Goal: Information Seeking & Learning: Learn about a topic

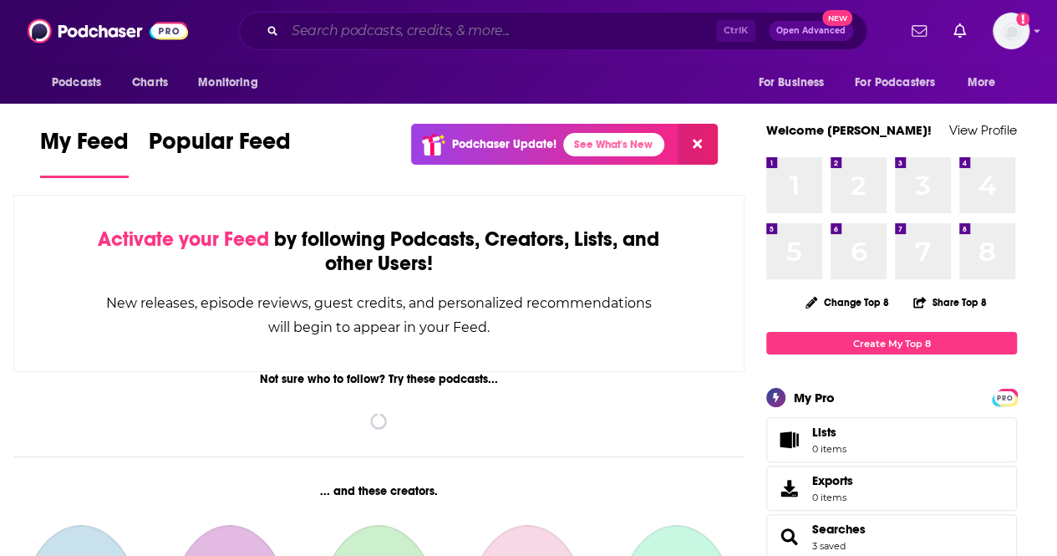
click at [529, 29] on input "Search podcasts, credits, & more..." at bounding box center [500, 31] width 431 height 27
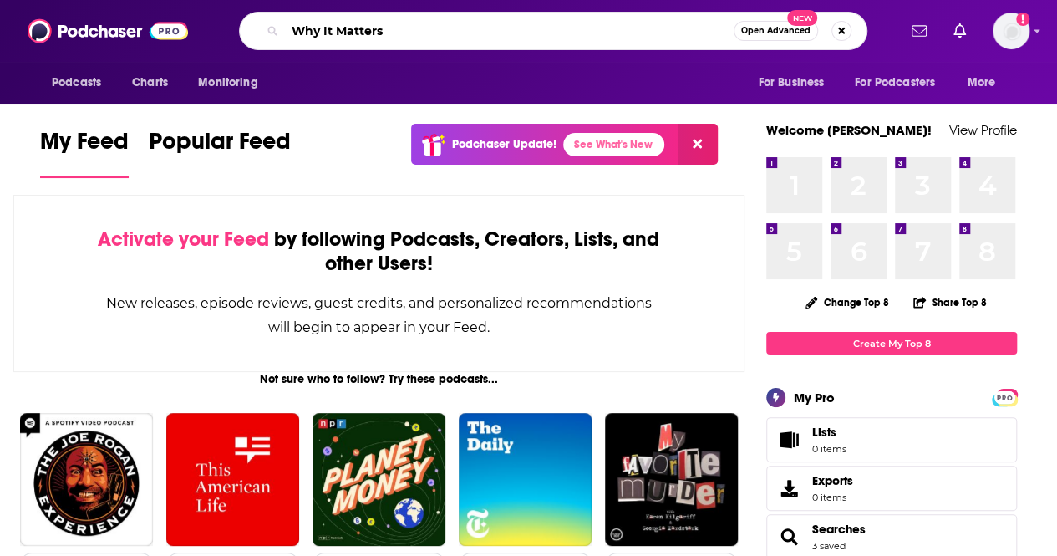
type input "Why It Matters"
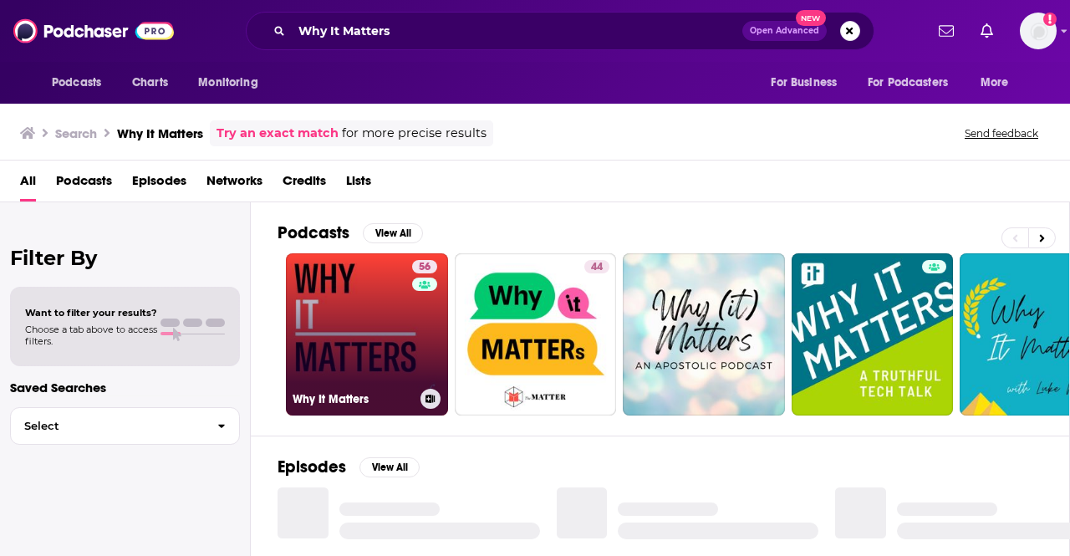
click at [401, 345] on link "56 Why It Matters" at bounding box center [367, 334] width 162 height 162
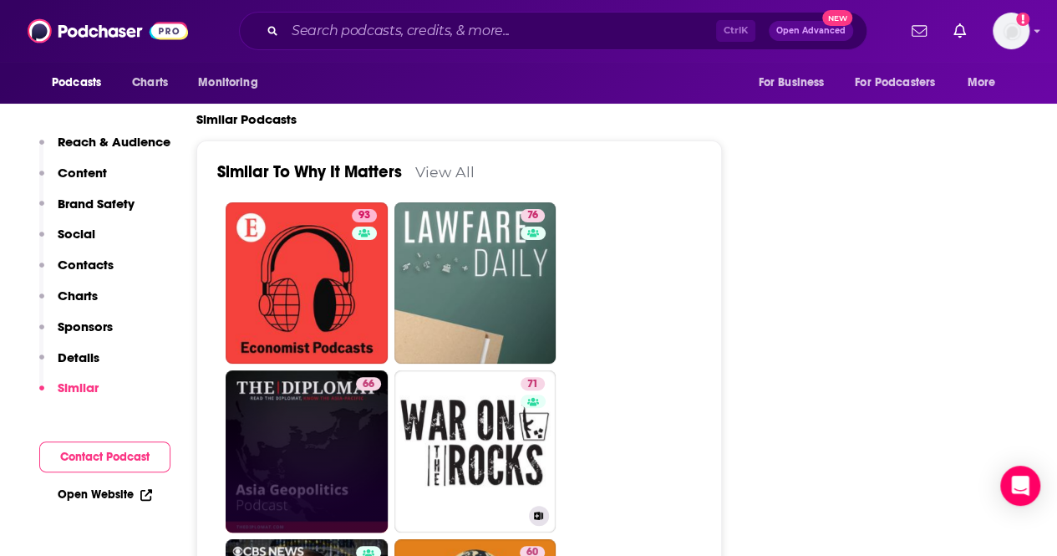
scroll to position [3343, 0]
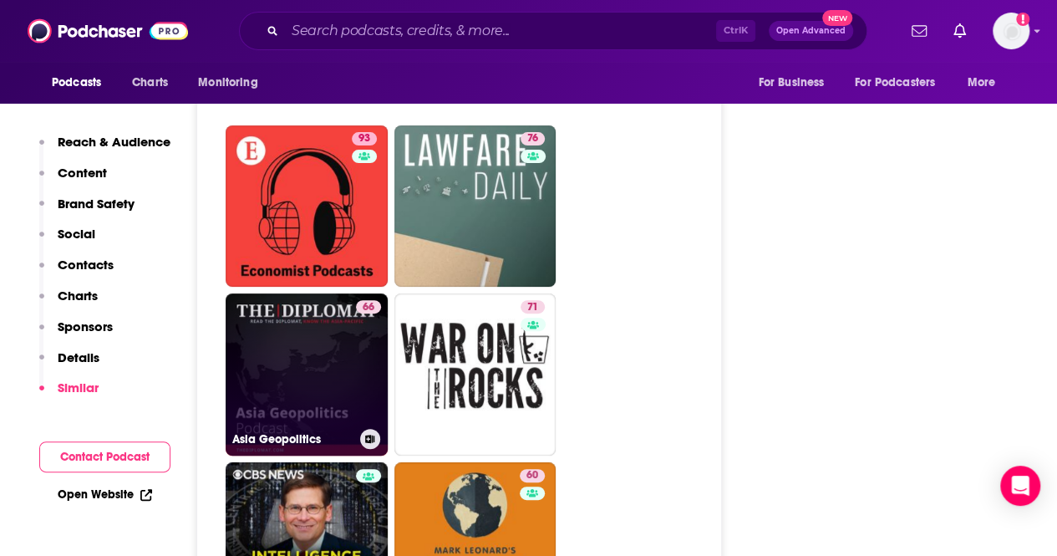
click at [281, 309] on link "66 Asia Geopolitics" at bounding box center [307, 374] width 162 height 162
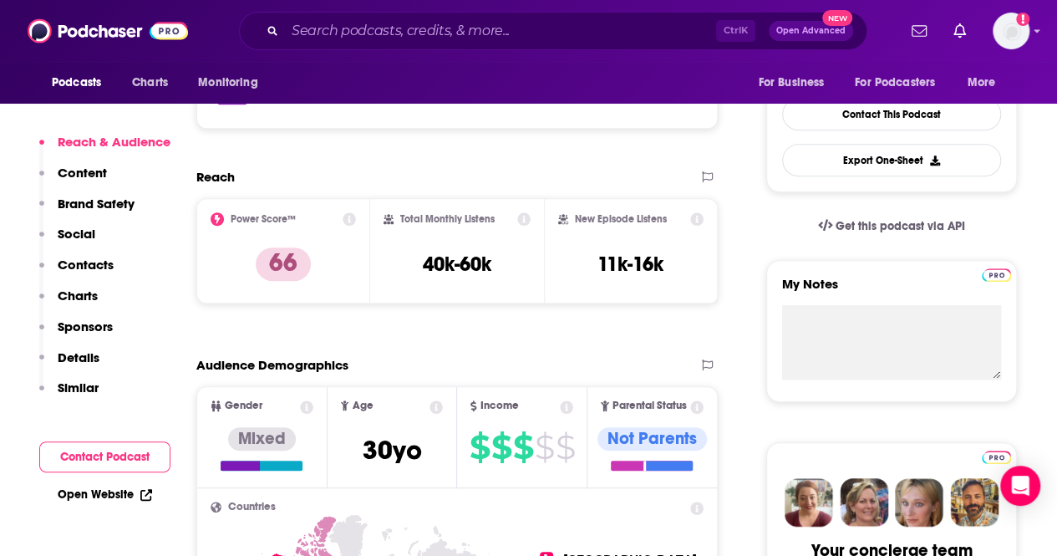
scroll to position [167, 0]
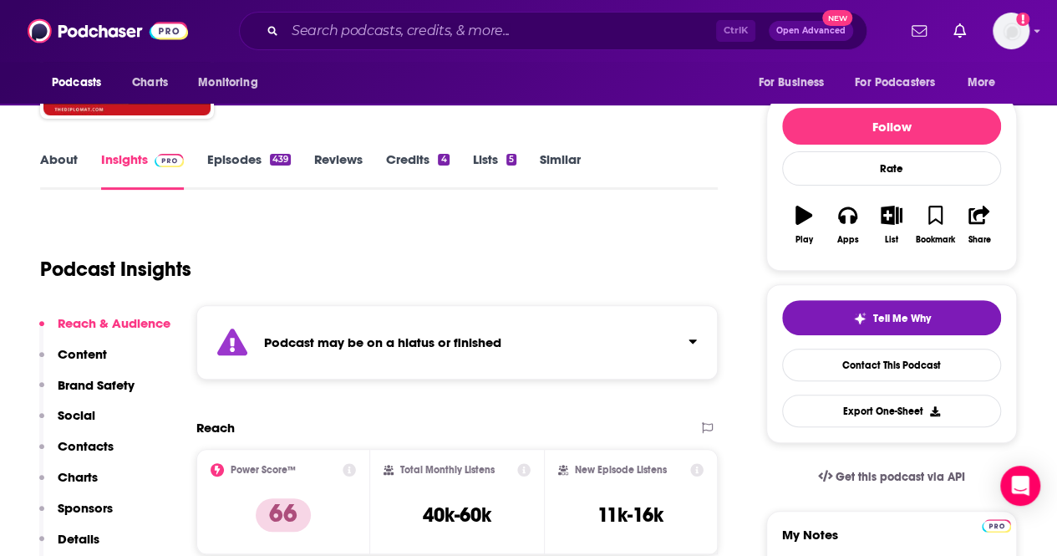
type input "[URL][DOMAIN_NAME]"
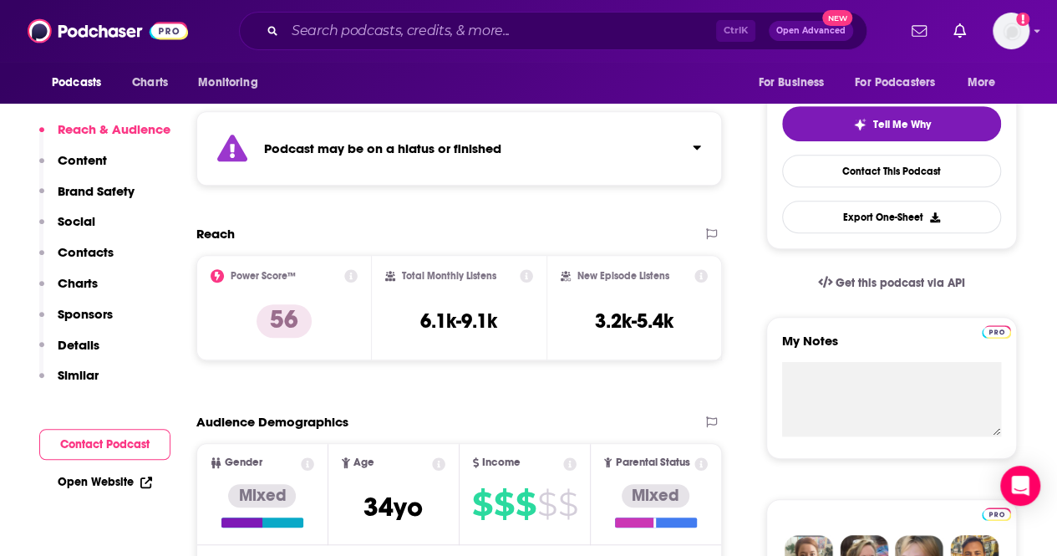
scroll to position [418, 0]
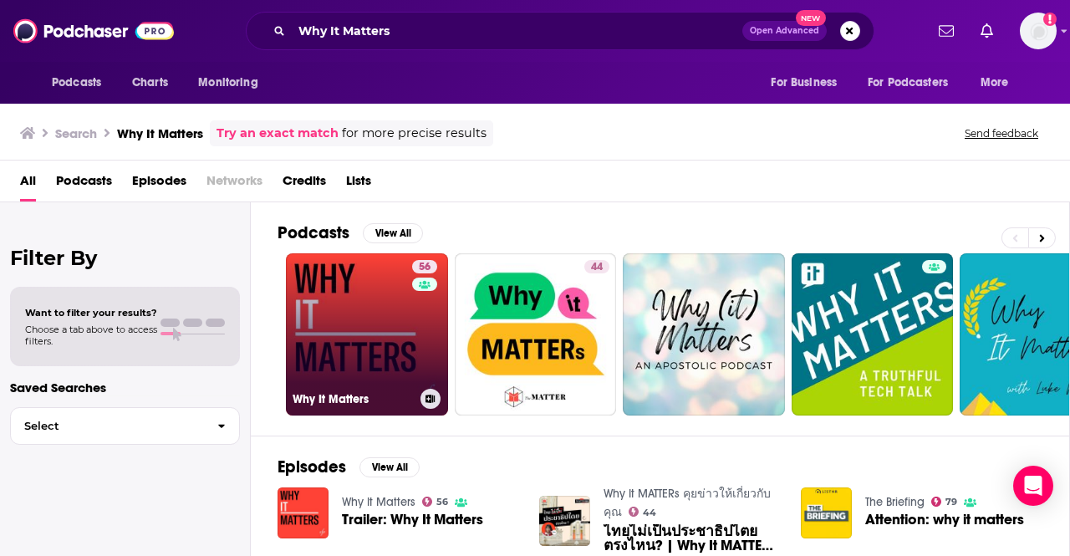
click at [336, 329] on link "56 Why It Matters" at bounding box center [367, 334] width 162 height 162
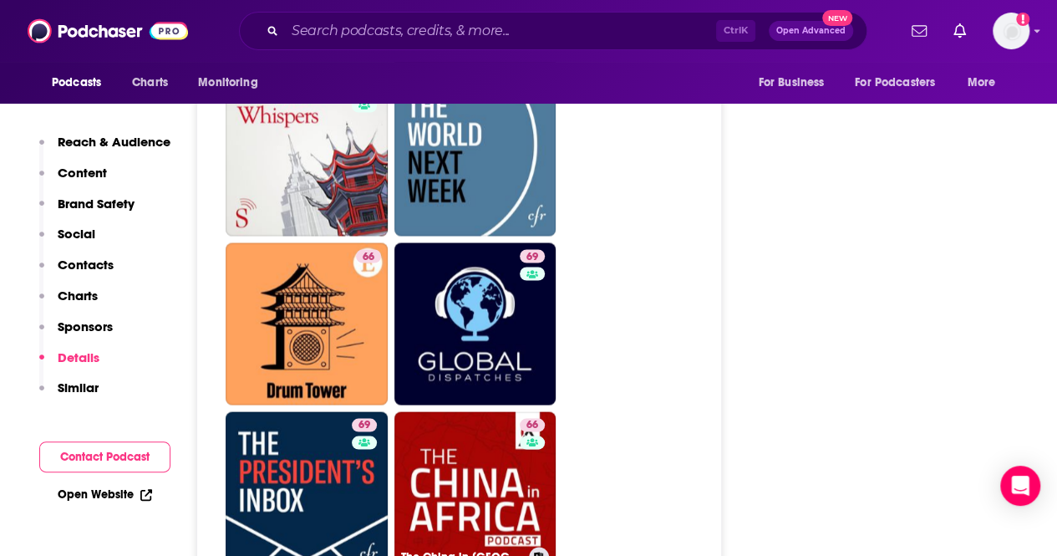
scroll to position [4680, 0]
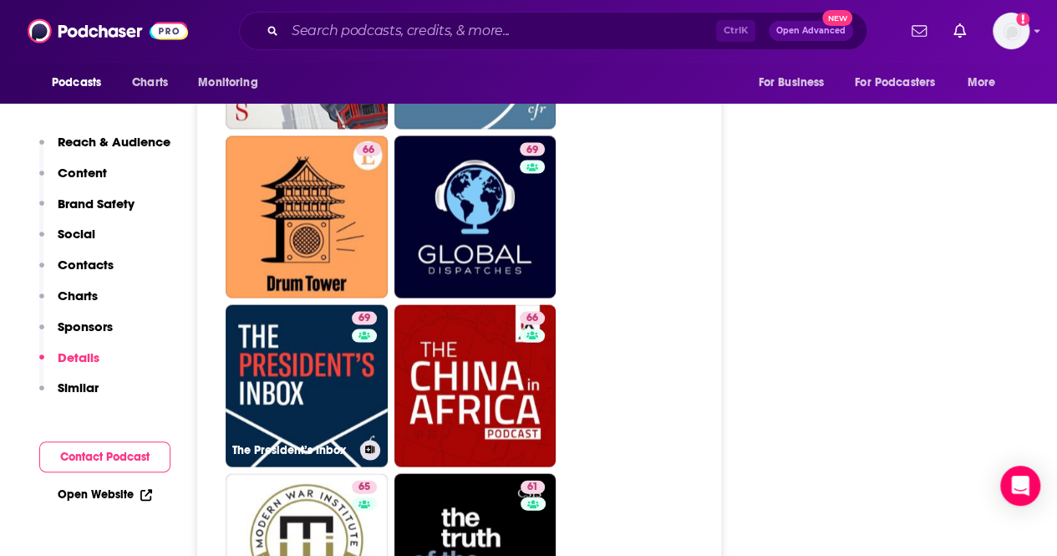
click at [324, 304] on link "69 The President’s Inbox" at bounding box center [307, 385] width 162 height 162
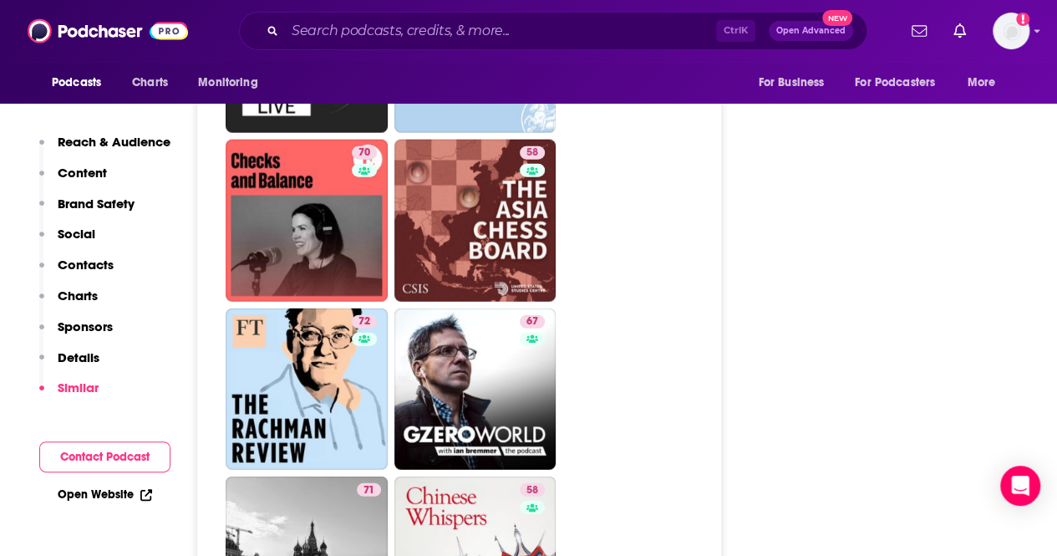
scroll to position [5265, 0]
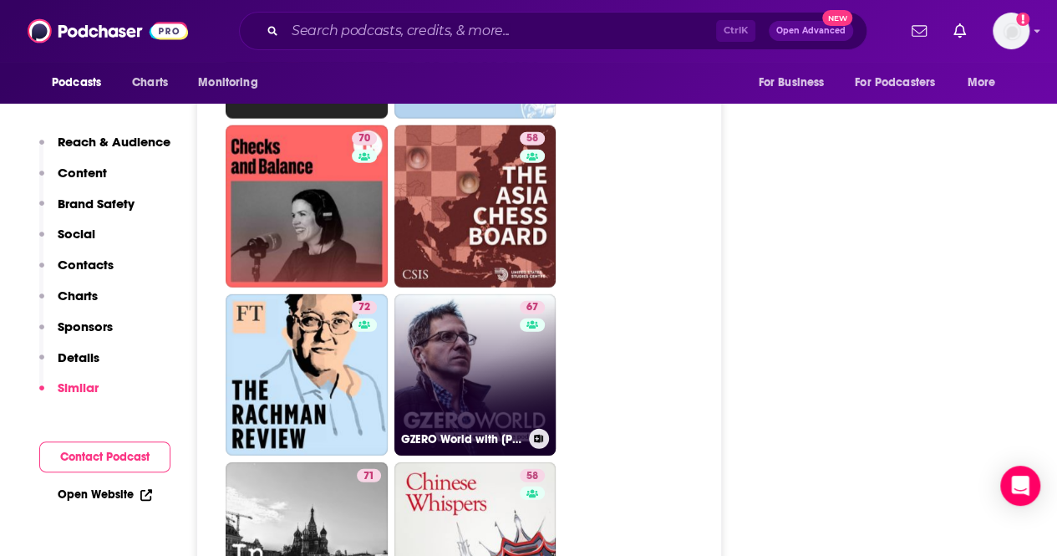
click at [407, 294] on link "67 GZERO World with [PERSON_NAME]" at bounding box center [475, 375] width 162 height 162
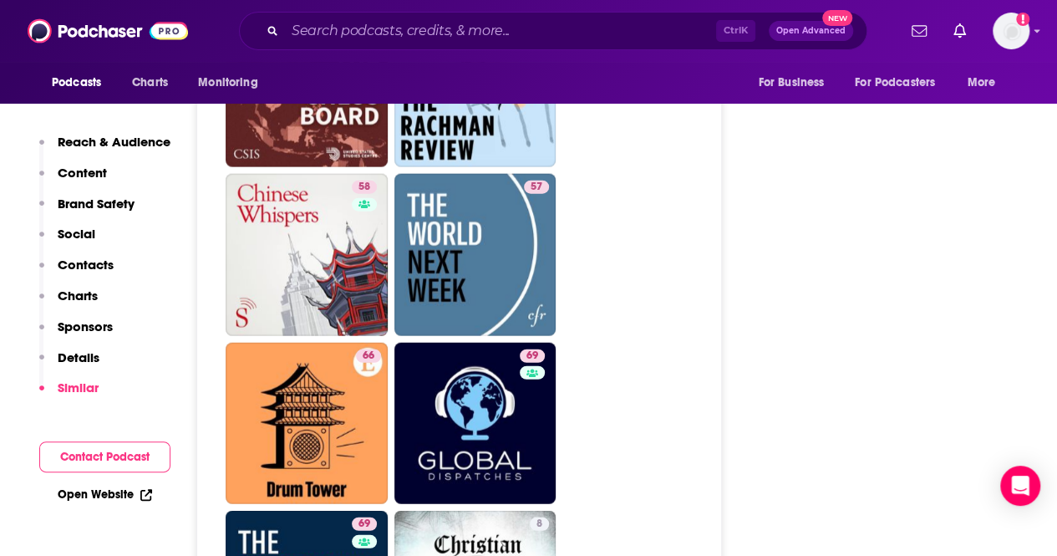
scroll to position [5014, 0]
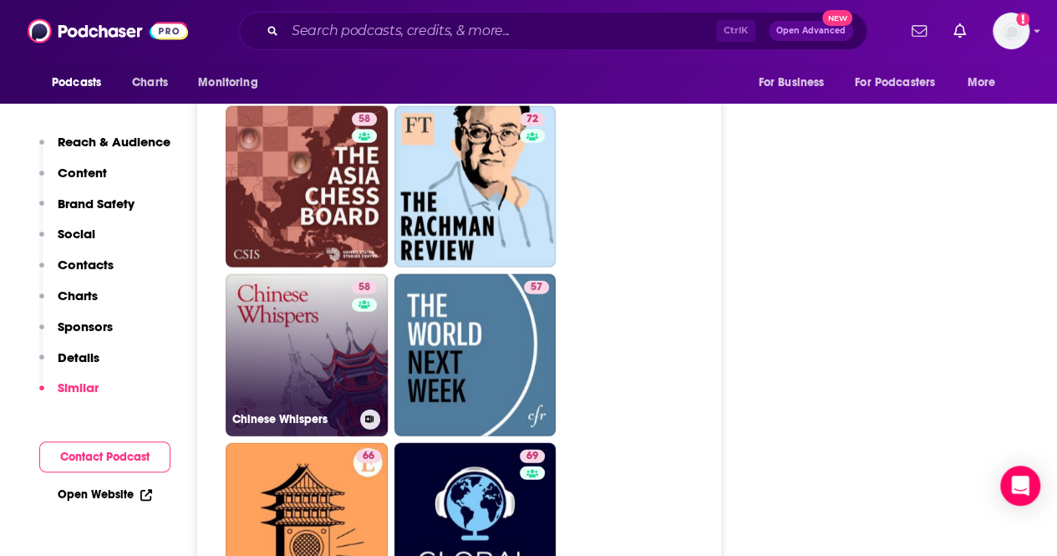
click at [378, 320] on div "58" at bounding box center [366, 345] width 29 height 129
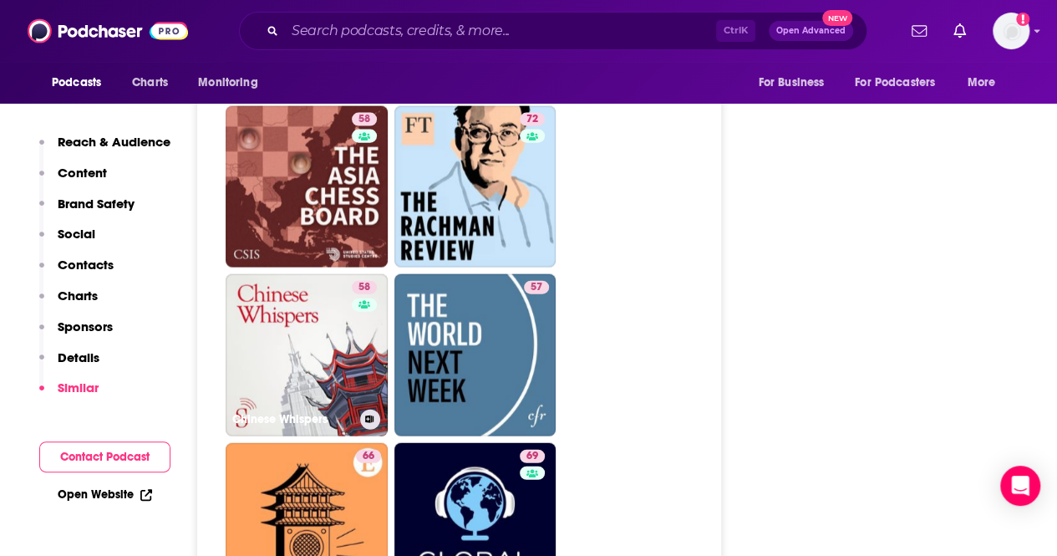
type input "[URL][DOMAIN_NAME]"
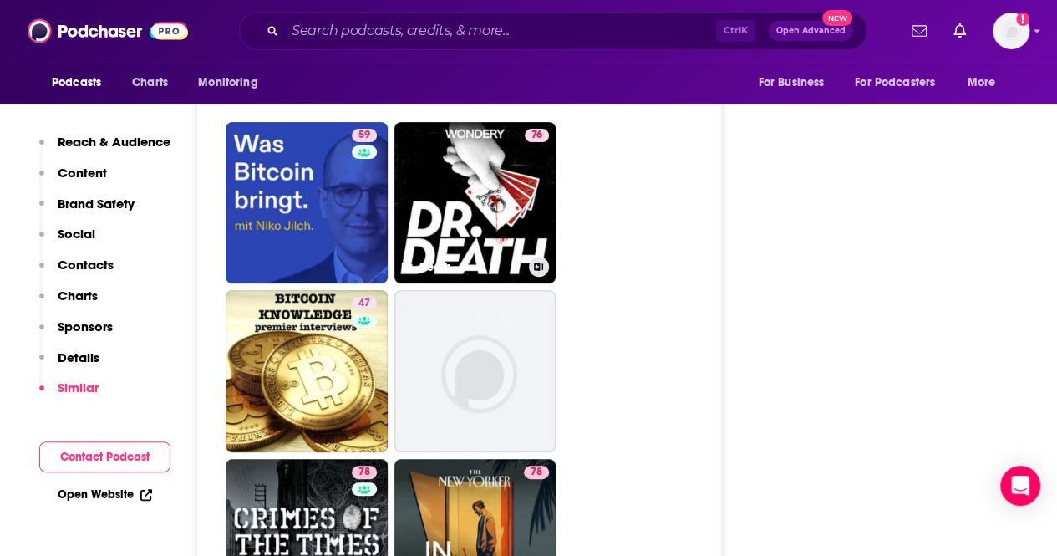
scroll to position [6769, 0]
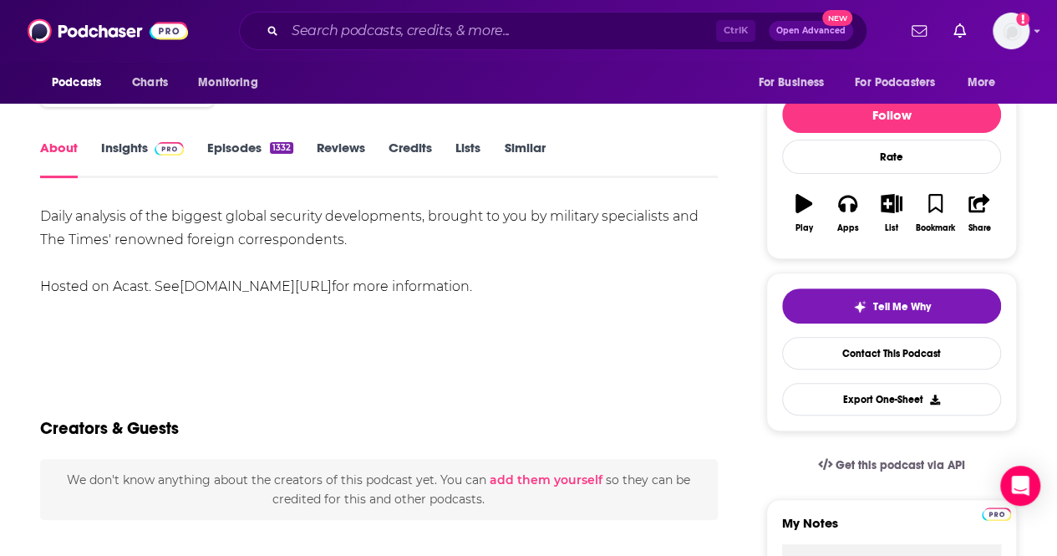
scroll to position [18, 0]
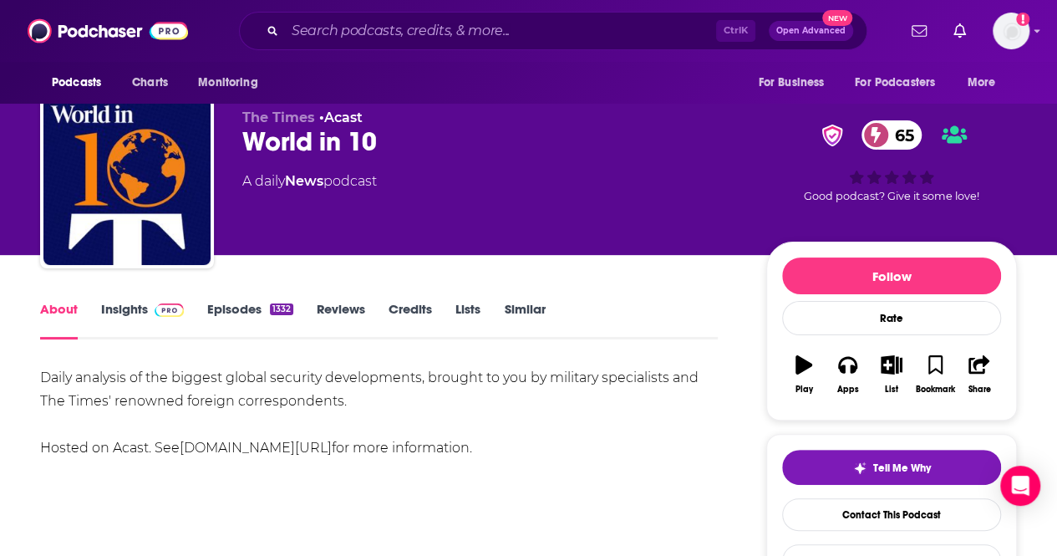
click at [132, 305] on link "Insights" at bounding box center [142, 320] width 83 height 38
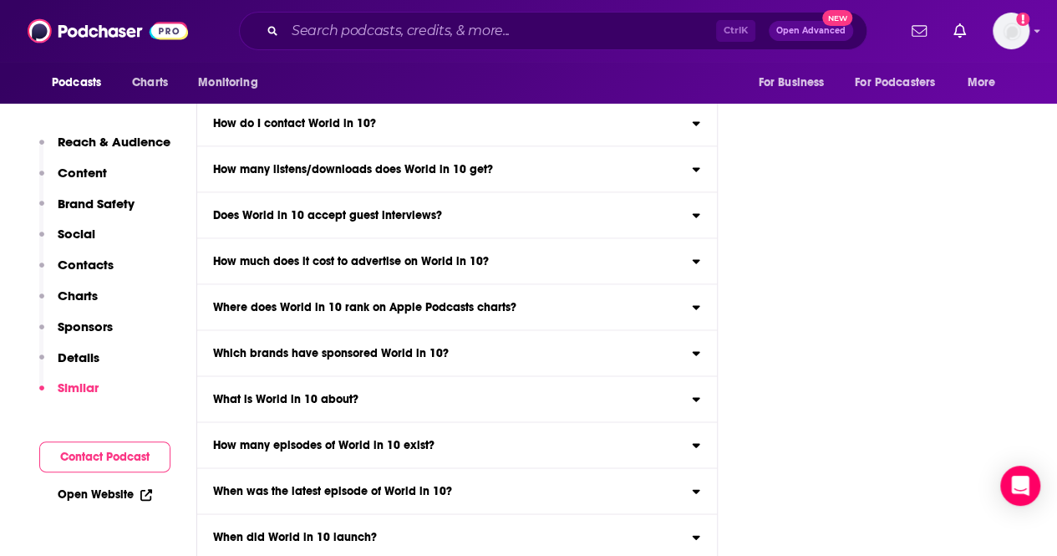
scroll to position [7957, 0]
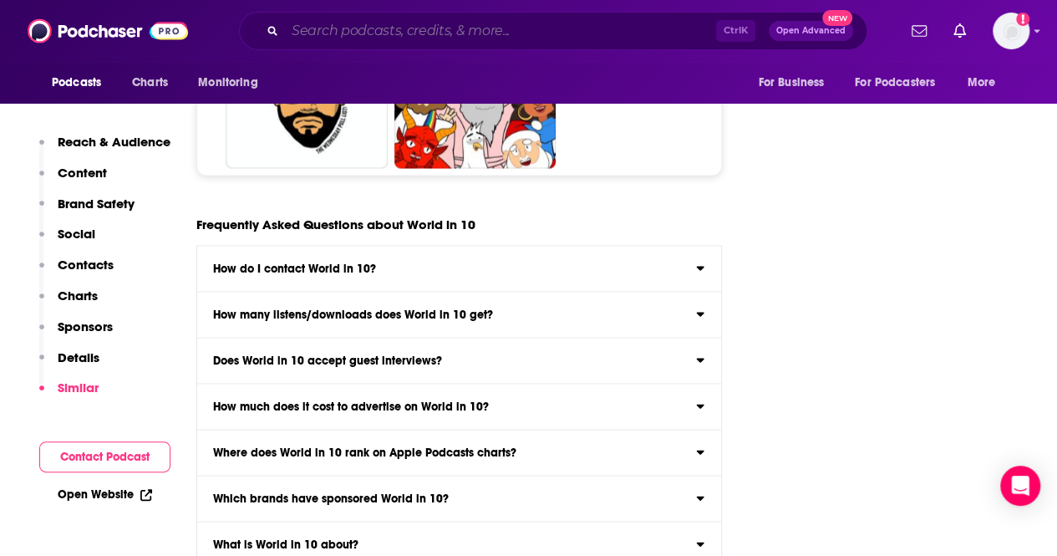
click at [596, 21] on input "Search podcasts, credits, & more..." at bounding box center [500, 31] width 431 height 27
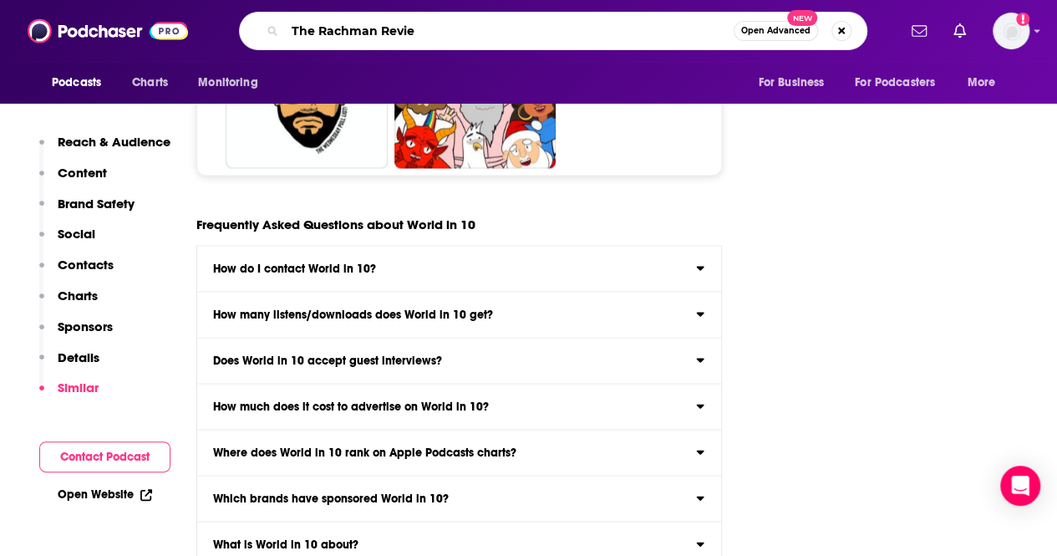
type input "The Rachman Review"
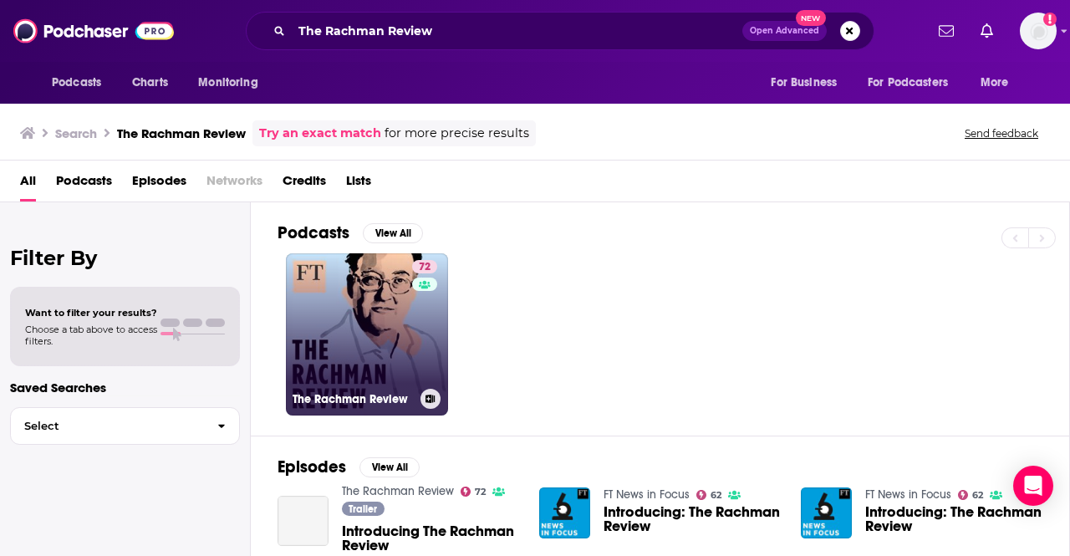
click at [354, 275] on link "72 The Rachman Review" at bounding box center [367, 334] width 162 height 162
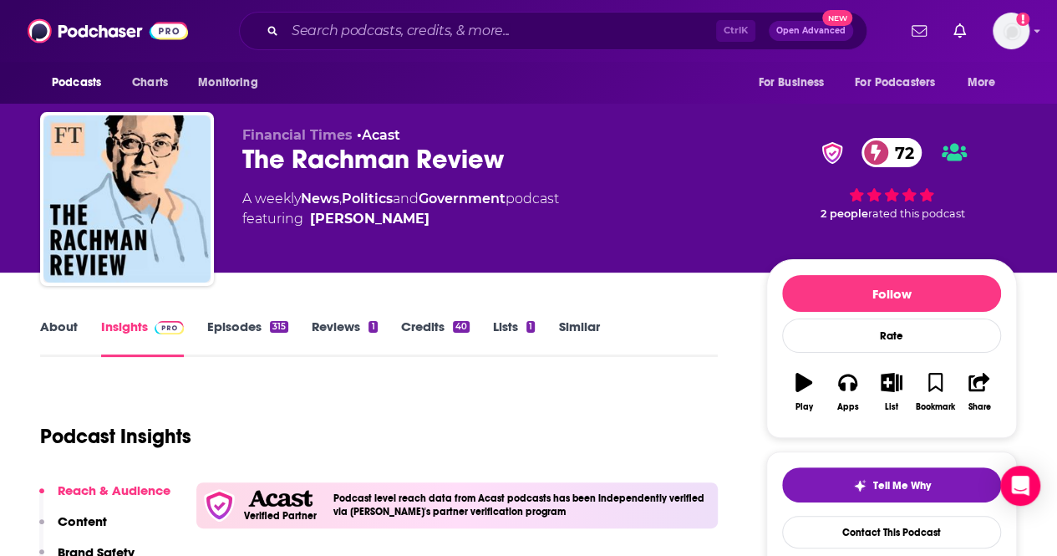
drag, startPoint x: 92, startPoint y: 315, endPoint x: 69, endPoint y: 318, distance: 22.8
drag, startPoint x: 69, startPoint y: 318, endPoint x: 389, endPoint y: 378, distance: 324.7
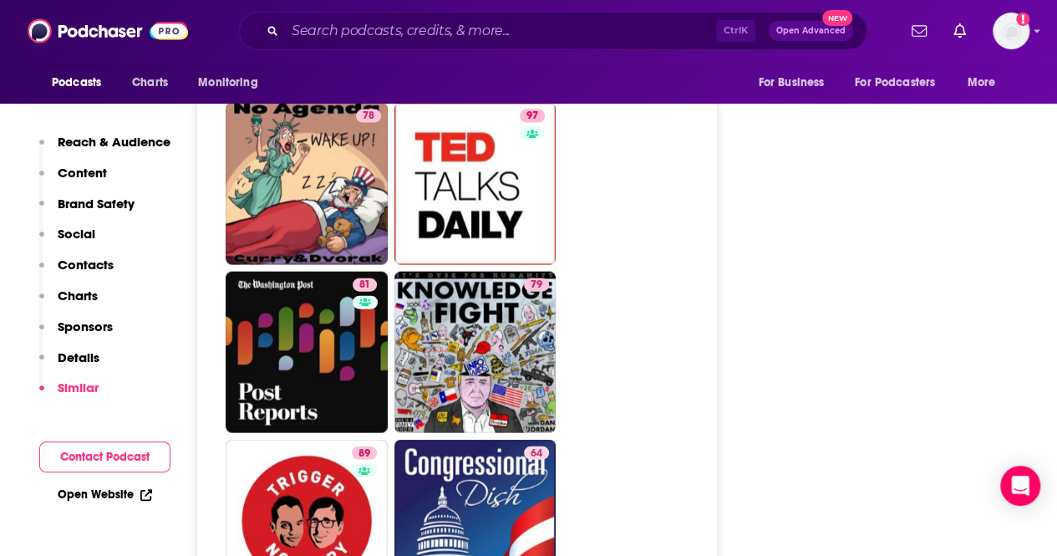
scroll to position [7939, 0]
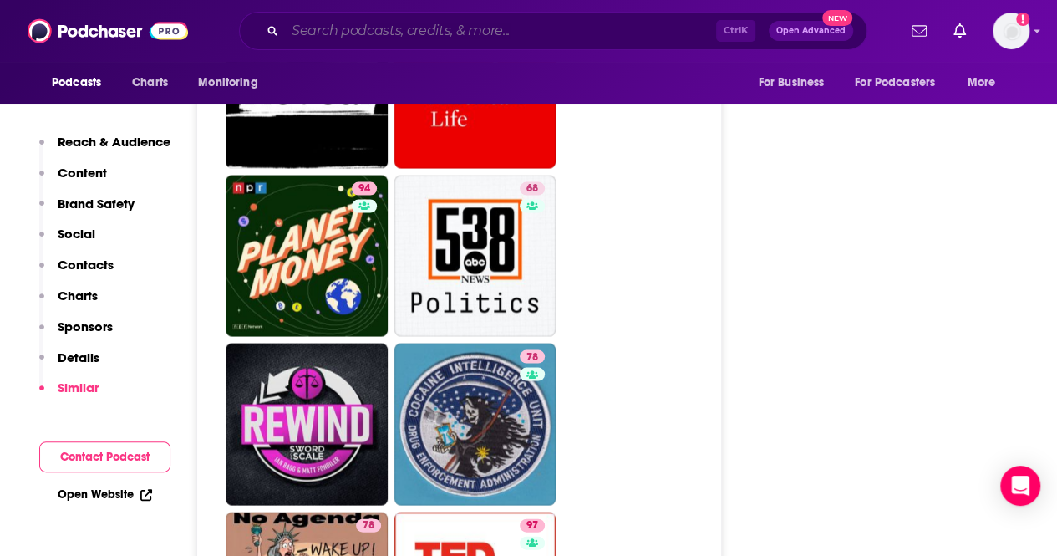
click at [649, 22] on input "Search podcasts, credits, & more..." at bounding box center [500, 31] width 431 height 27
